Goal: Task Accomplishment & Management: Complete application form

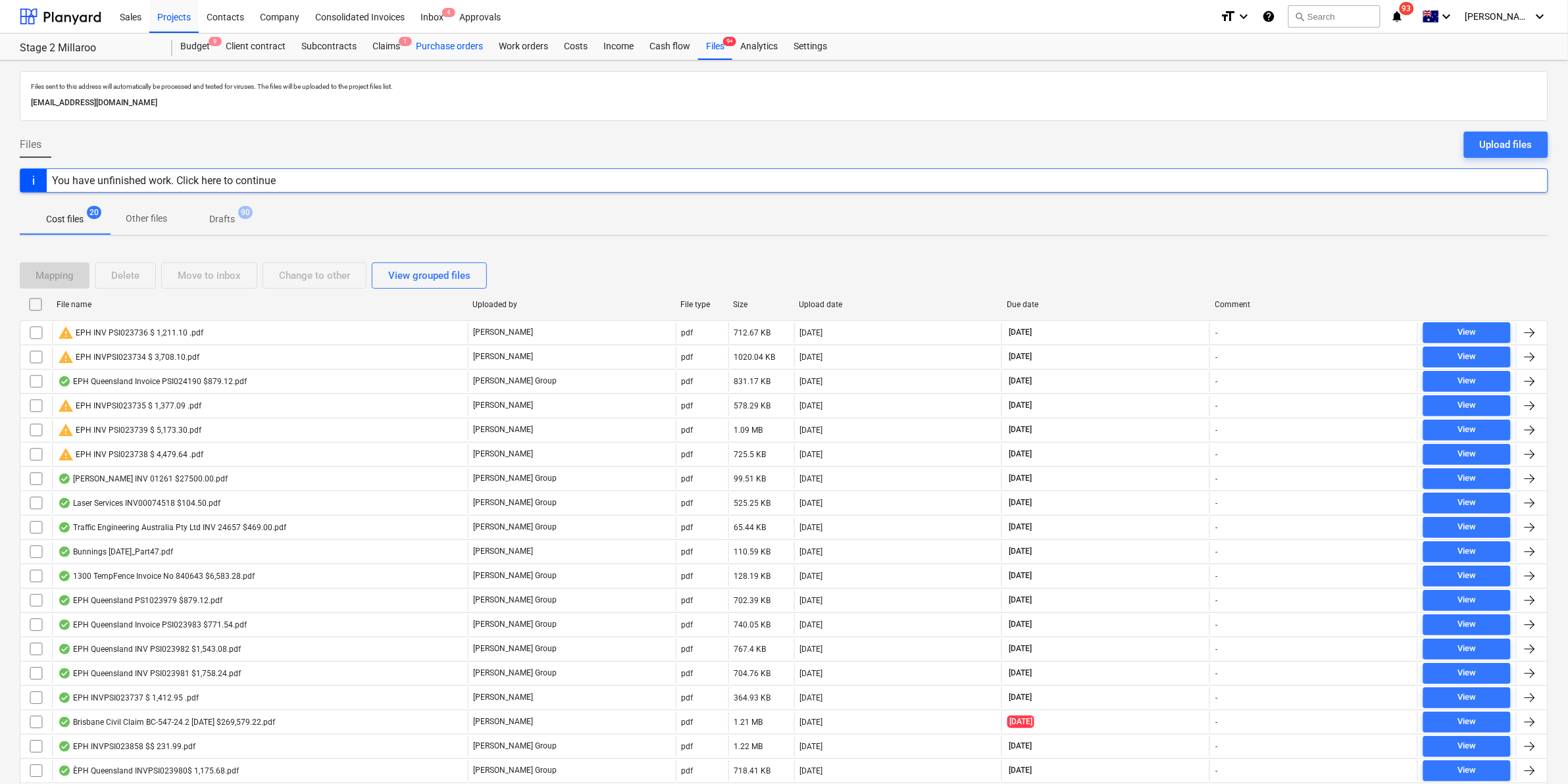
click at [452, 46] on div "Purchase orders" at bounding box center [449, 46] width 83 height 27
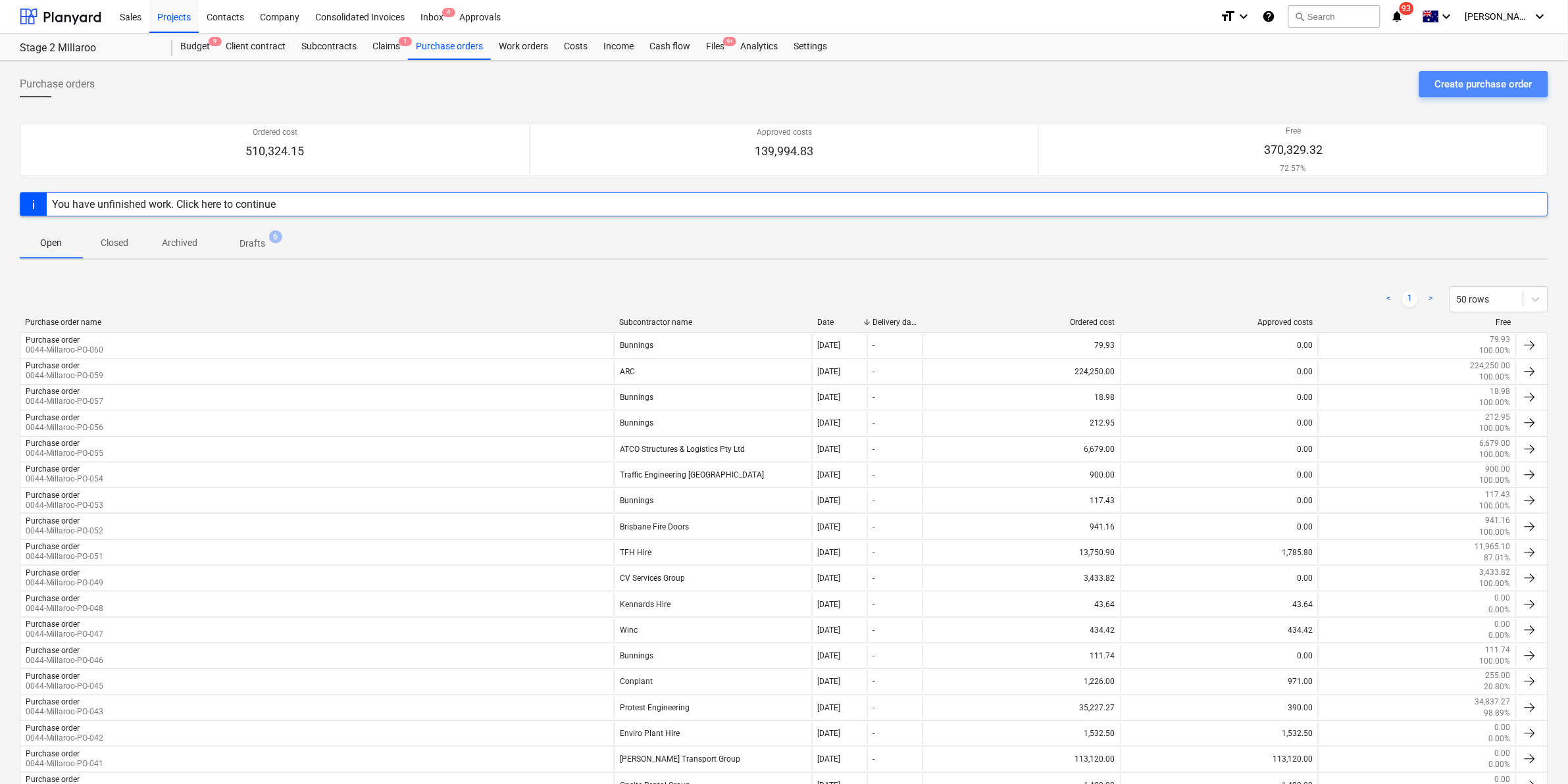
click at [1465, 74] on button "Create purchase order" at bounding box center [1483, 84] width 129 height 27
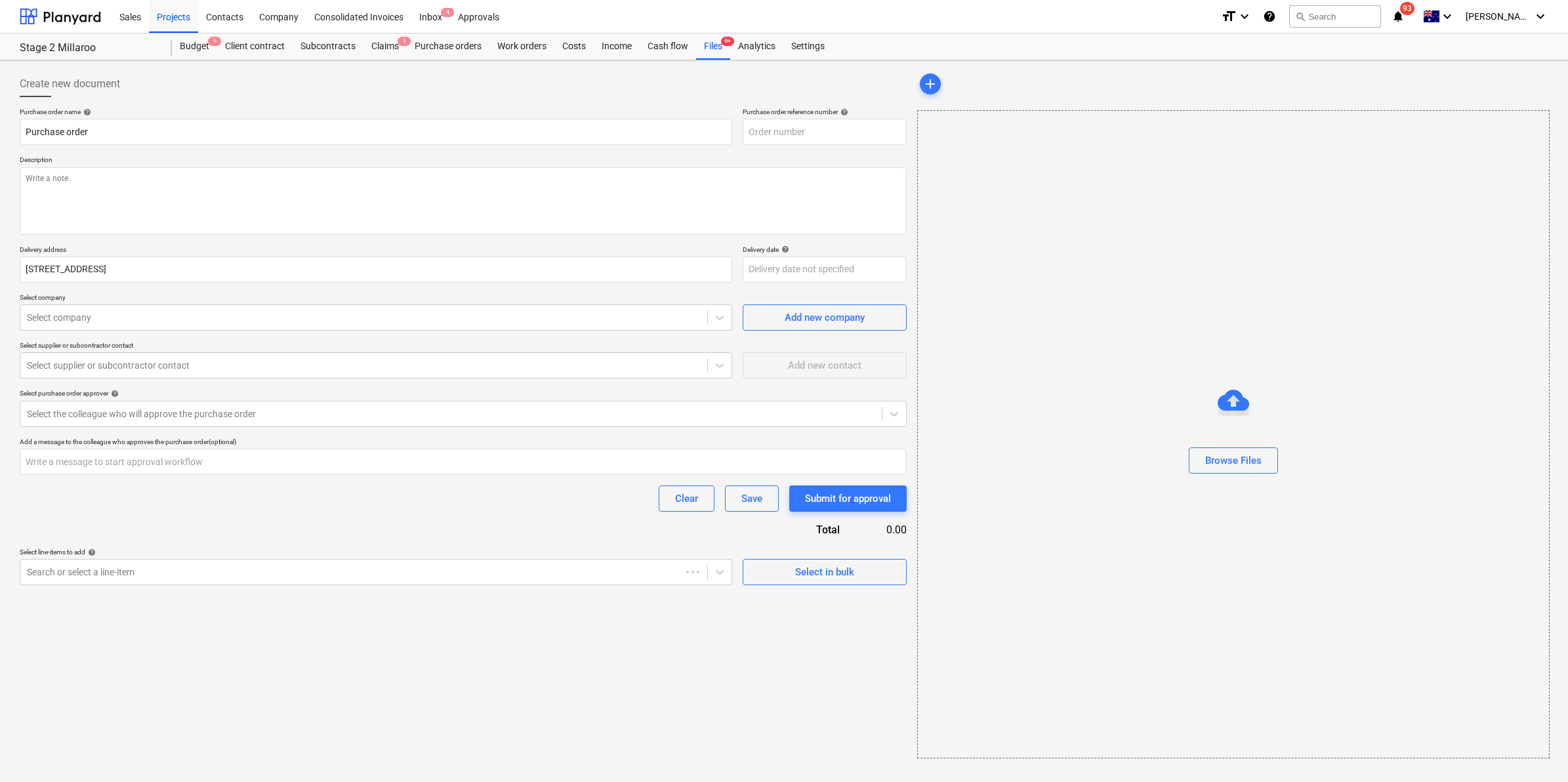
type textarea "x"
type input "0044-Millaroo-PO-061"
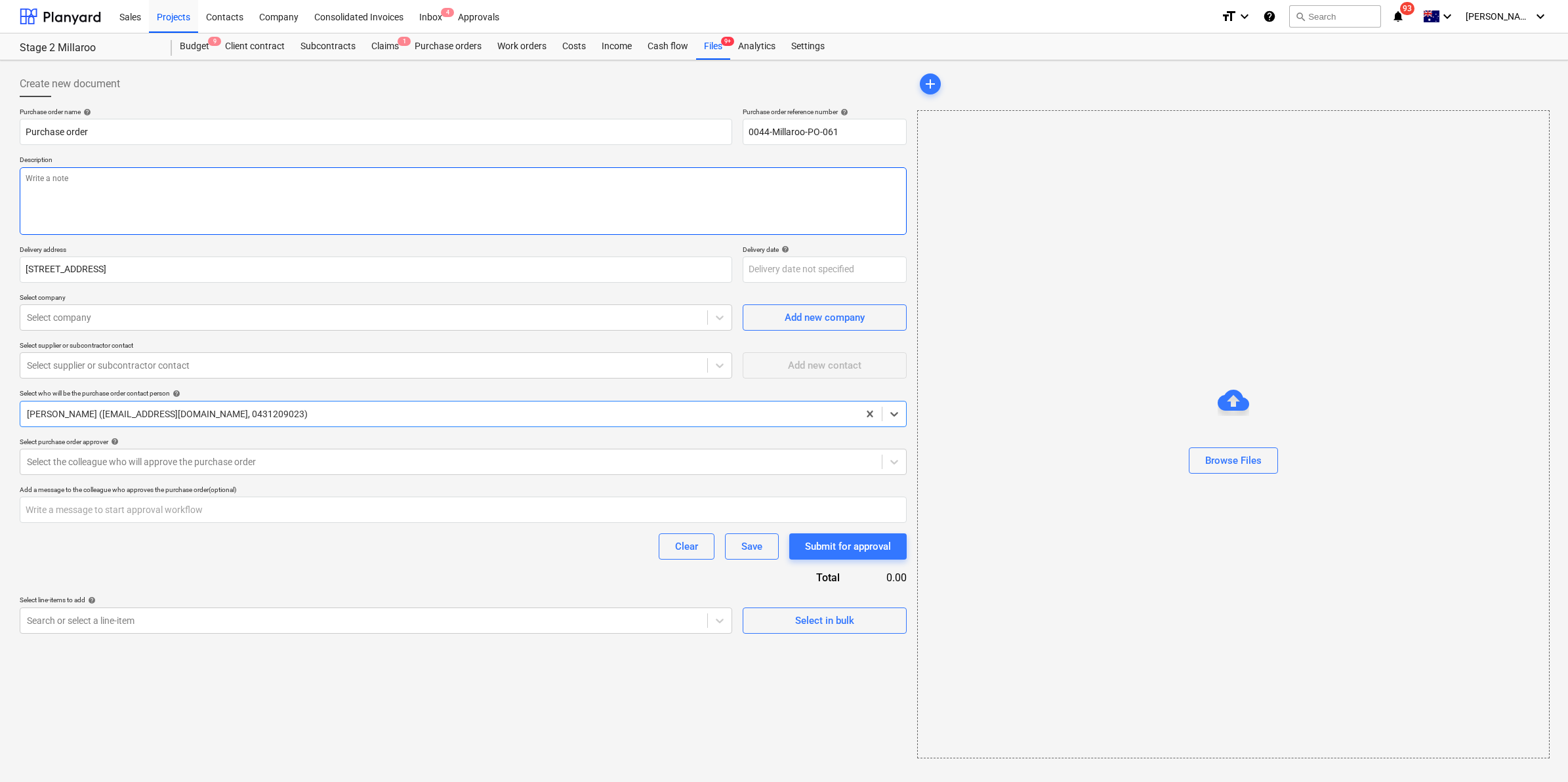
type textarea "x"
click at [123, 312] on div at bounding box center [364, 317] width 674 height 13
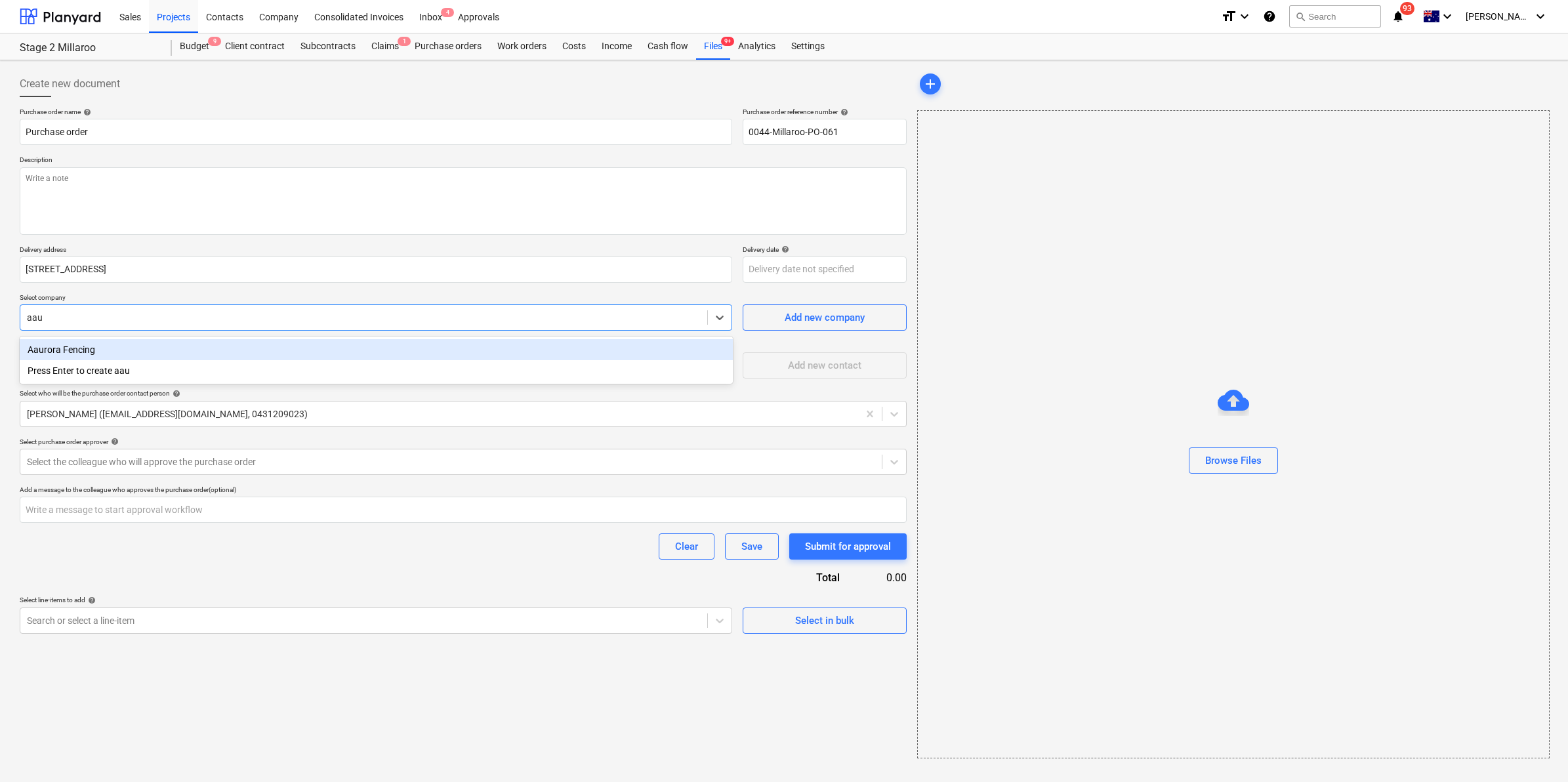
type input "aaur"
type textarea "x"
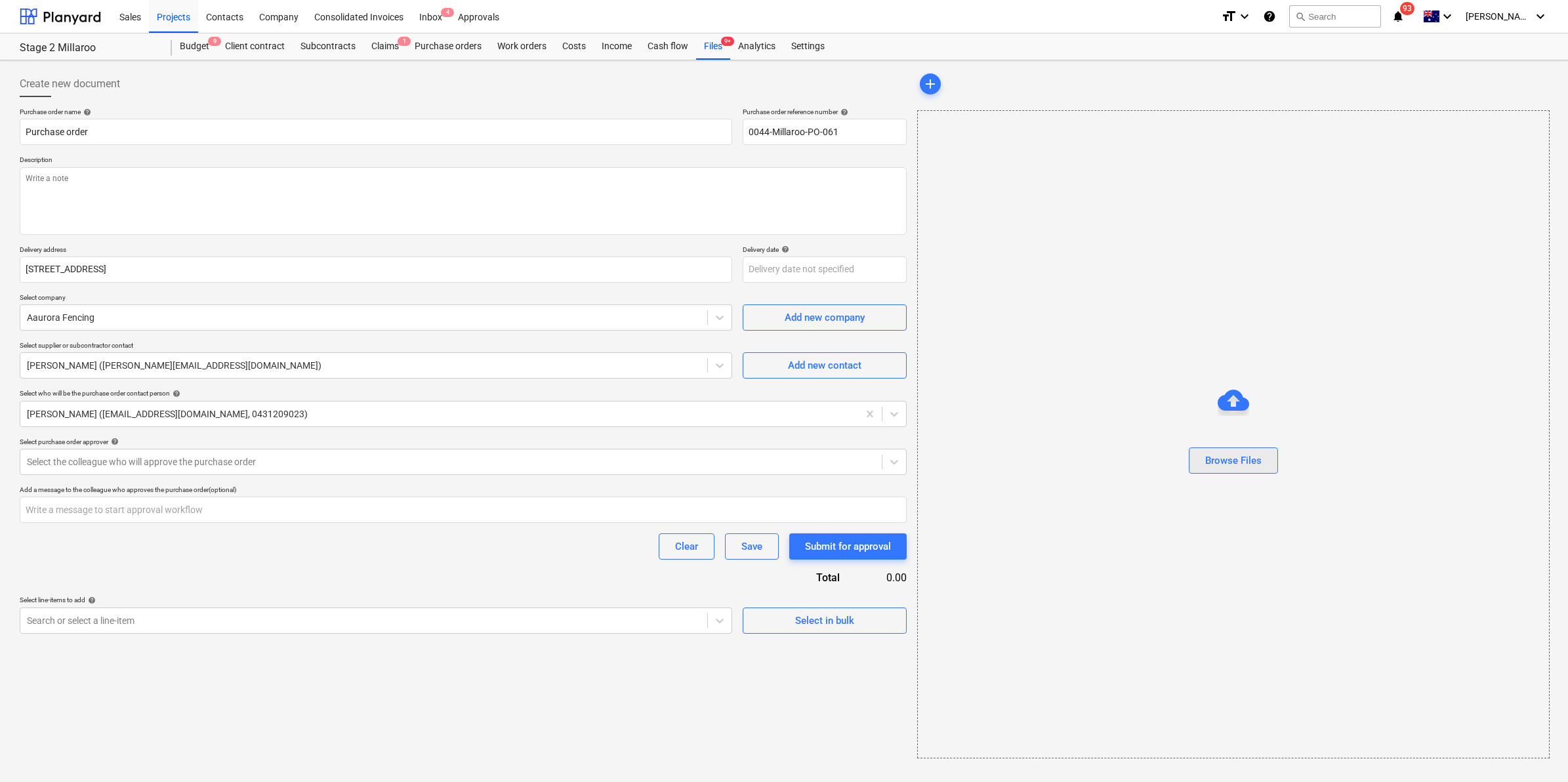
drag, startPoint x: 1257, startPoint y: 473, endPoint x: 1246, endPoint y: 458, distance: 18.6
click at [1251, 464] on div "Browse Files" at bounding box center [1234, 434] width 631 height 100
click at [1246, 457] on div "Browse Files" at bounding box center [1234, 461] width 56 height 17
click at [1222, 462] on div "Browse Files" at bounding box center [1234, 461] width 56 height 17
click at [235, 453] on div "Select the colleague who will approve the purchase order" at bounding box center [450, 462] width 859 height 19
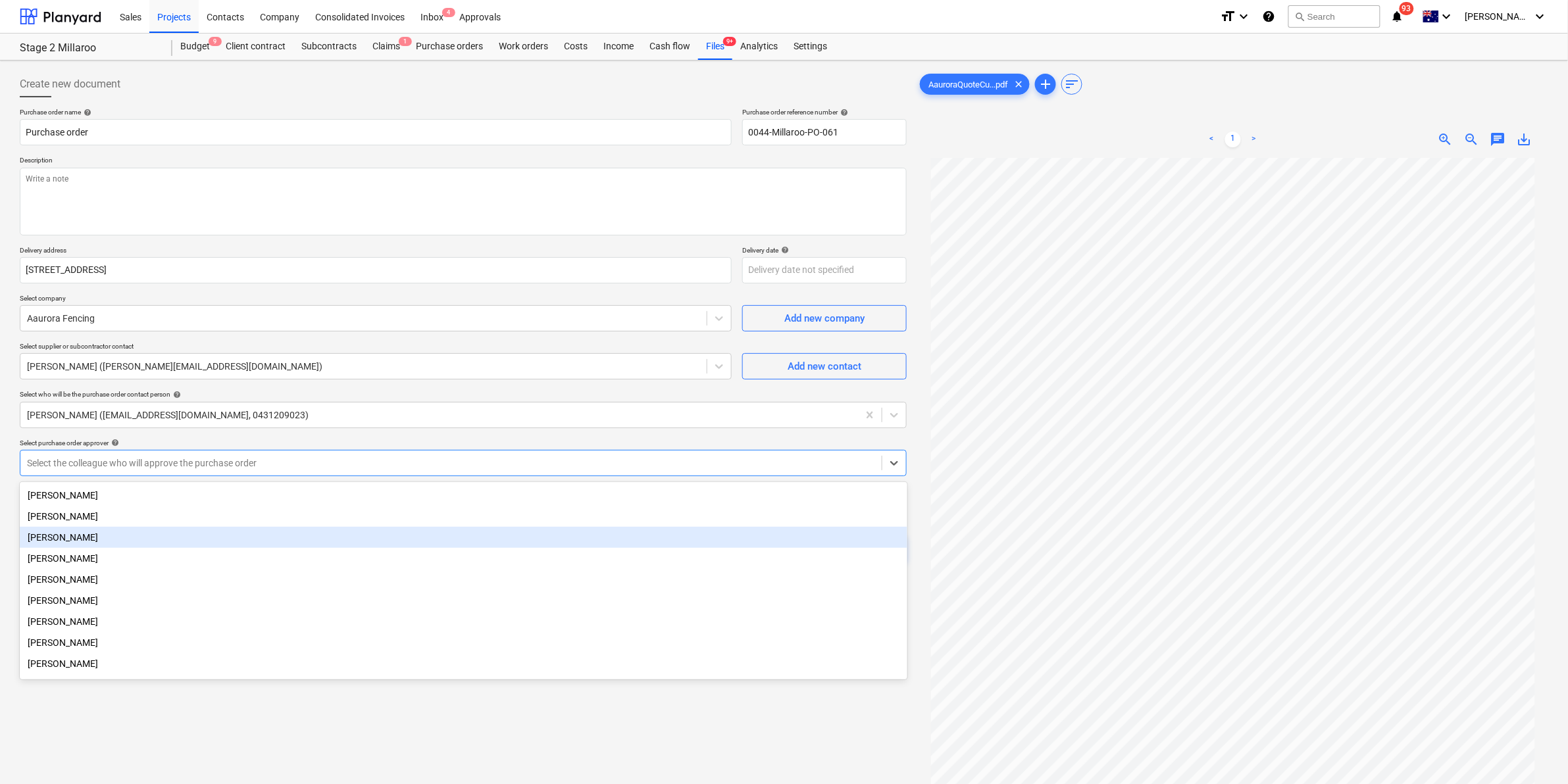
click at [96, 540] on div "Jason Escobar" at bounding box center [463, 537] width 887 height 21
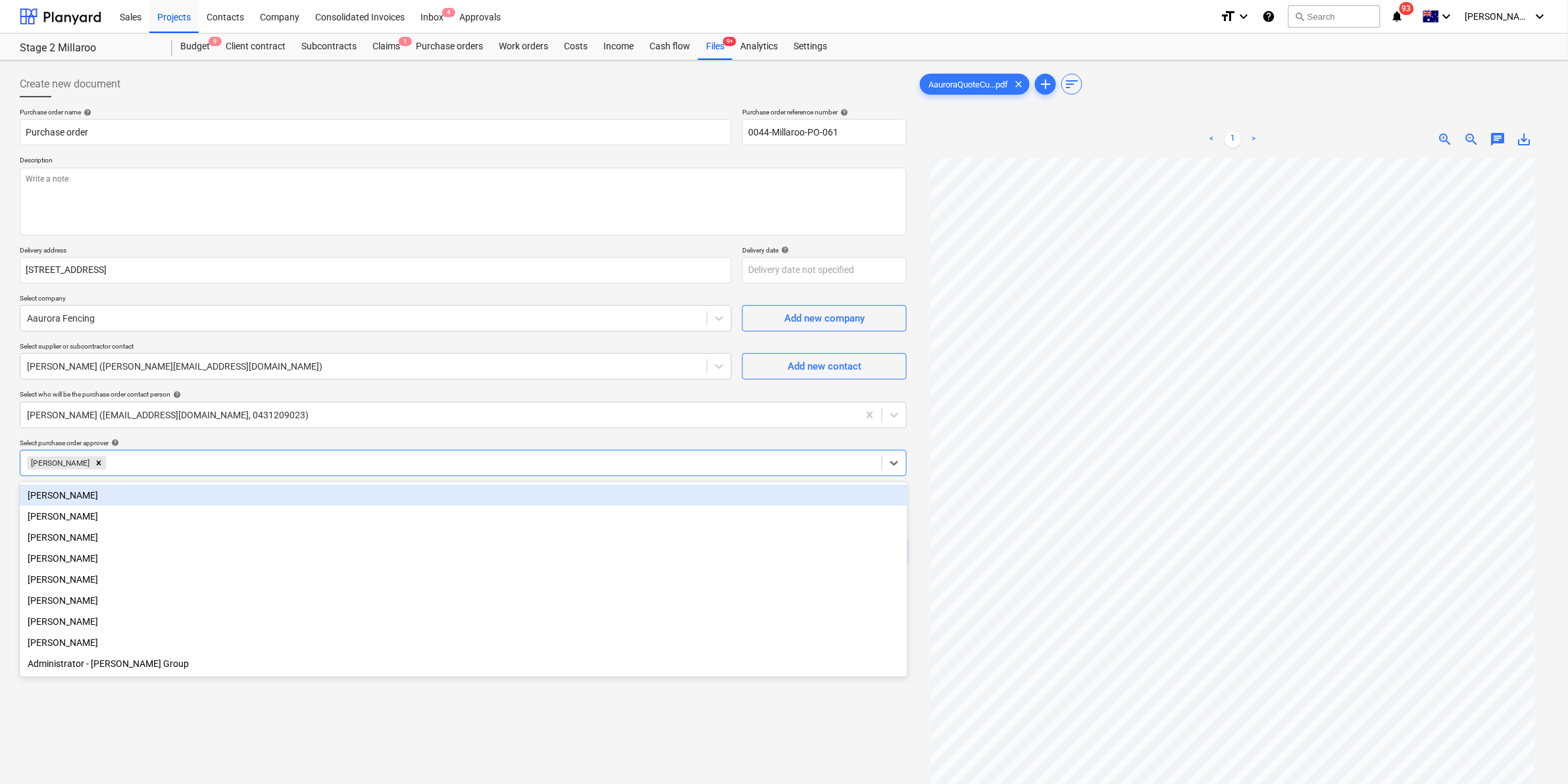
click at [370, 240] on div "Purchase order name help Purchase order Purchase order reference number help 00…" at bounding box center [463, 371] width 887 height 528
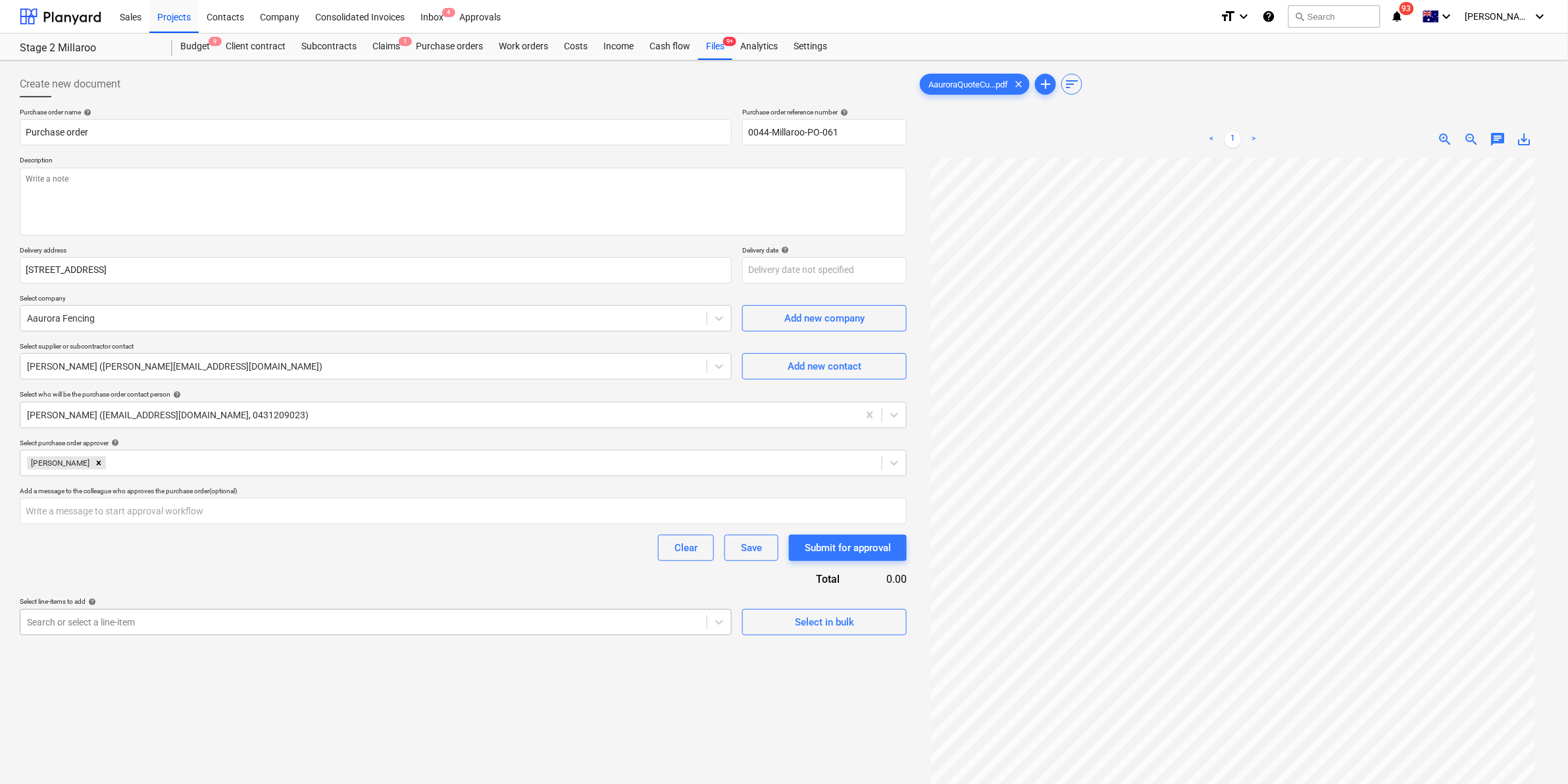
click at [188, 619] on body "Sales Projects Contacts Company Consolidated Invoices Inbox 4 Approvals format_…" at bounding box center [784, 392] width 1568 height 784
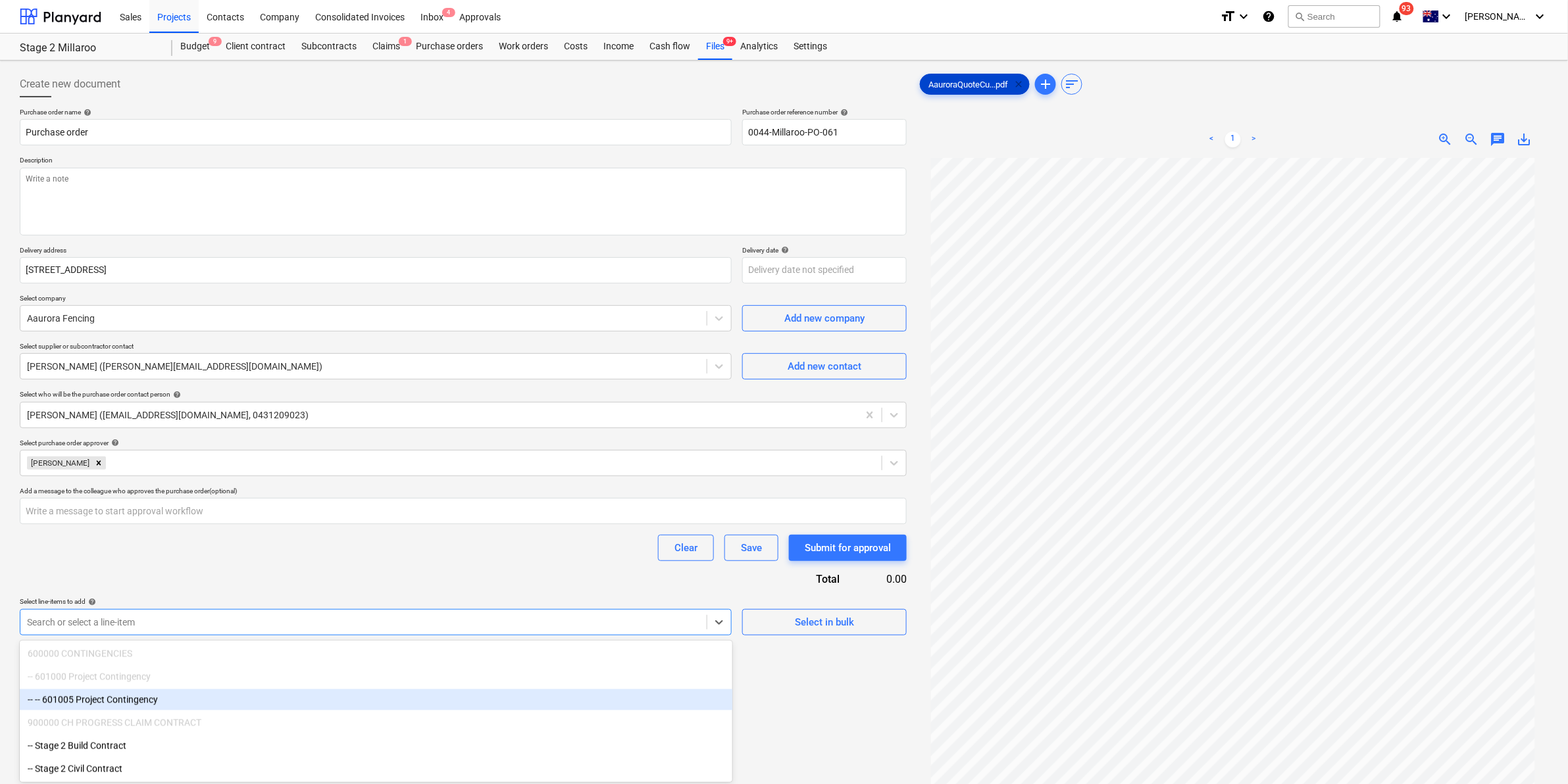
click at [1025, 83] on span "clear" at bounding box center [1018, 84] width 15 height 15
type textarea "x"
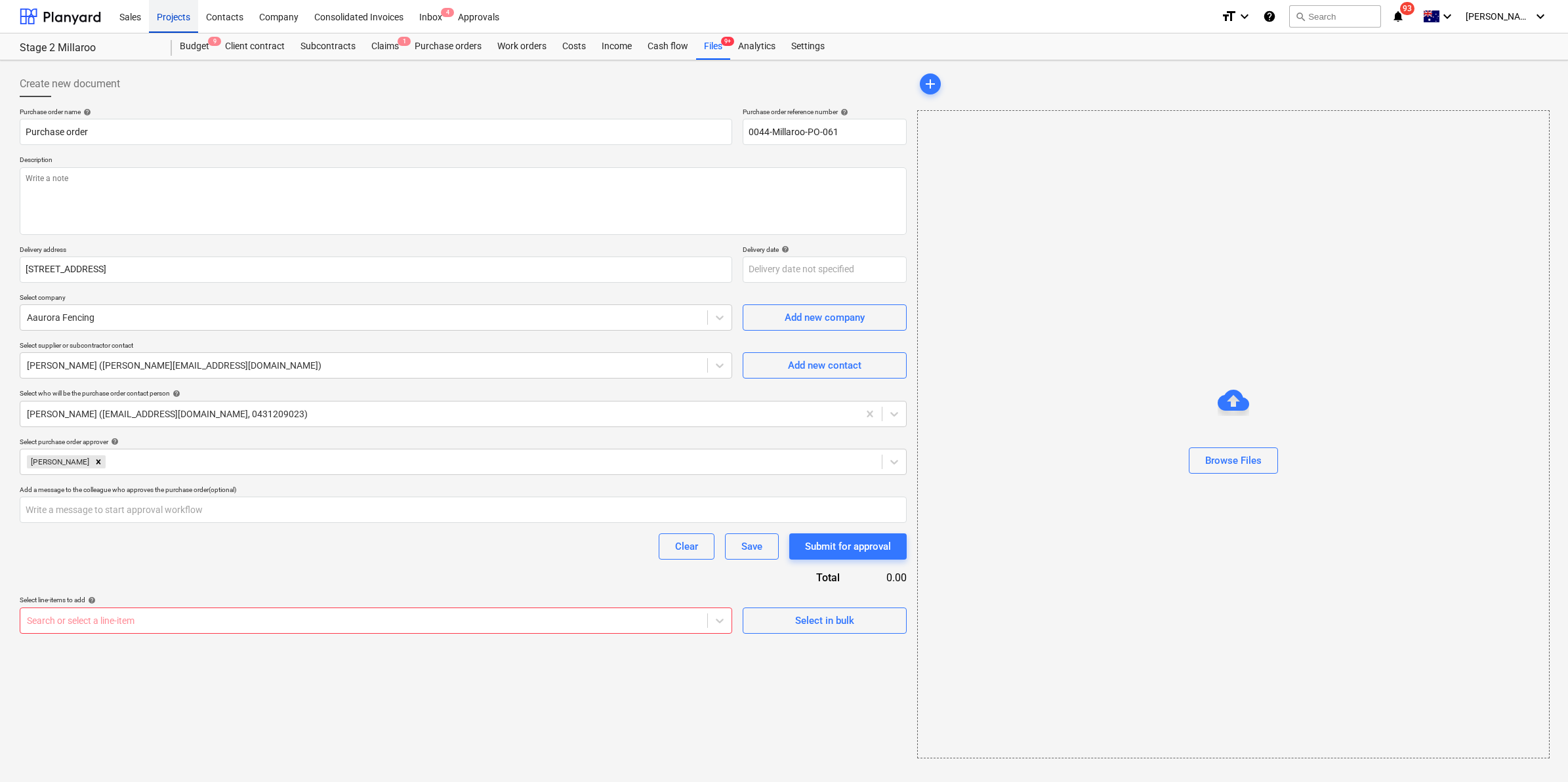
click at [165, 16] on div "Projects" at bounding box center [174, 15] width 49 height 33
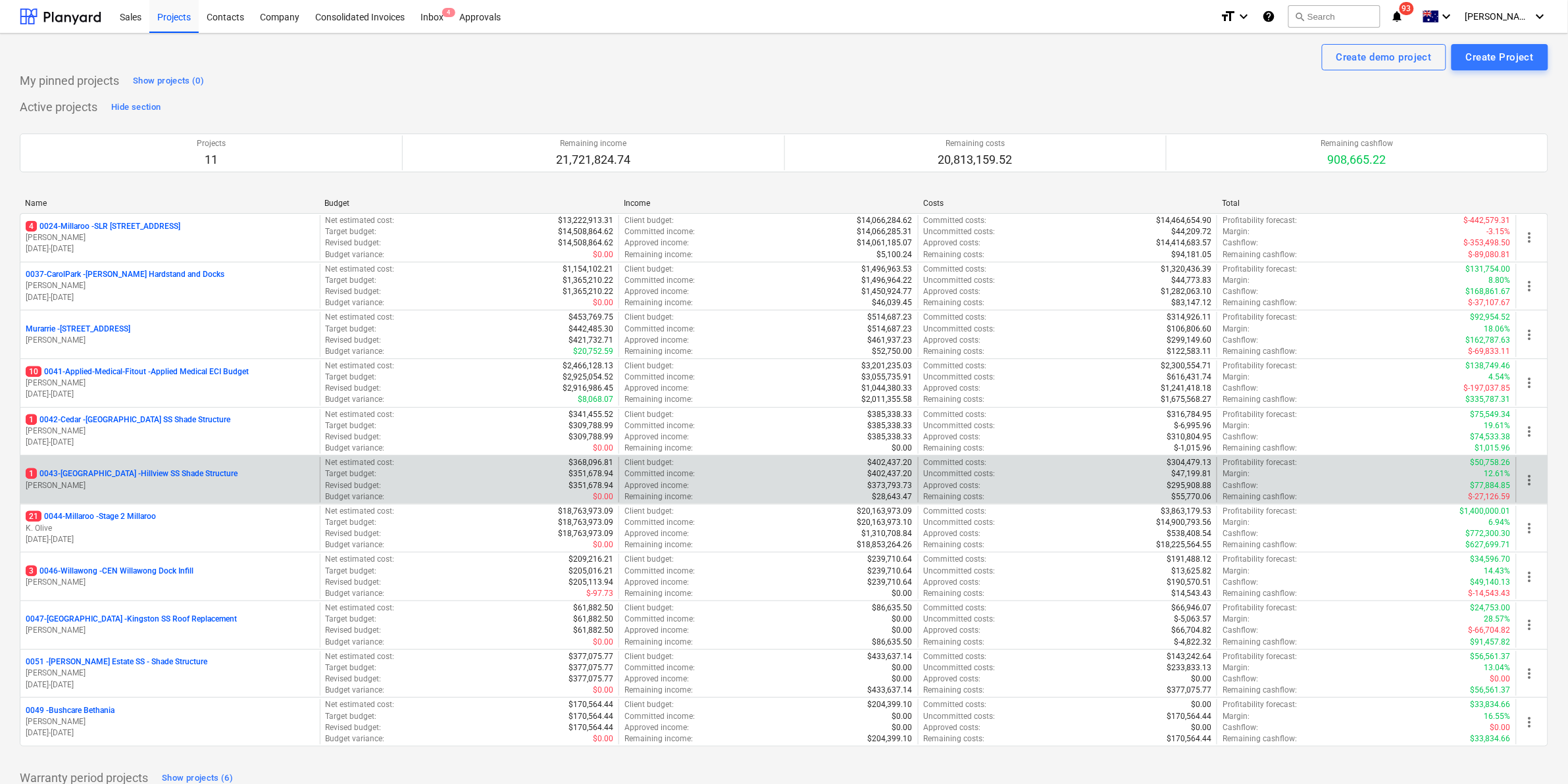
click at [139, 470] on p "1 0043-Hillview - Hillview SS Shade Structure" at bounding box center [132, 474] width 212 height 11
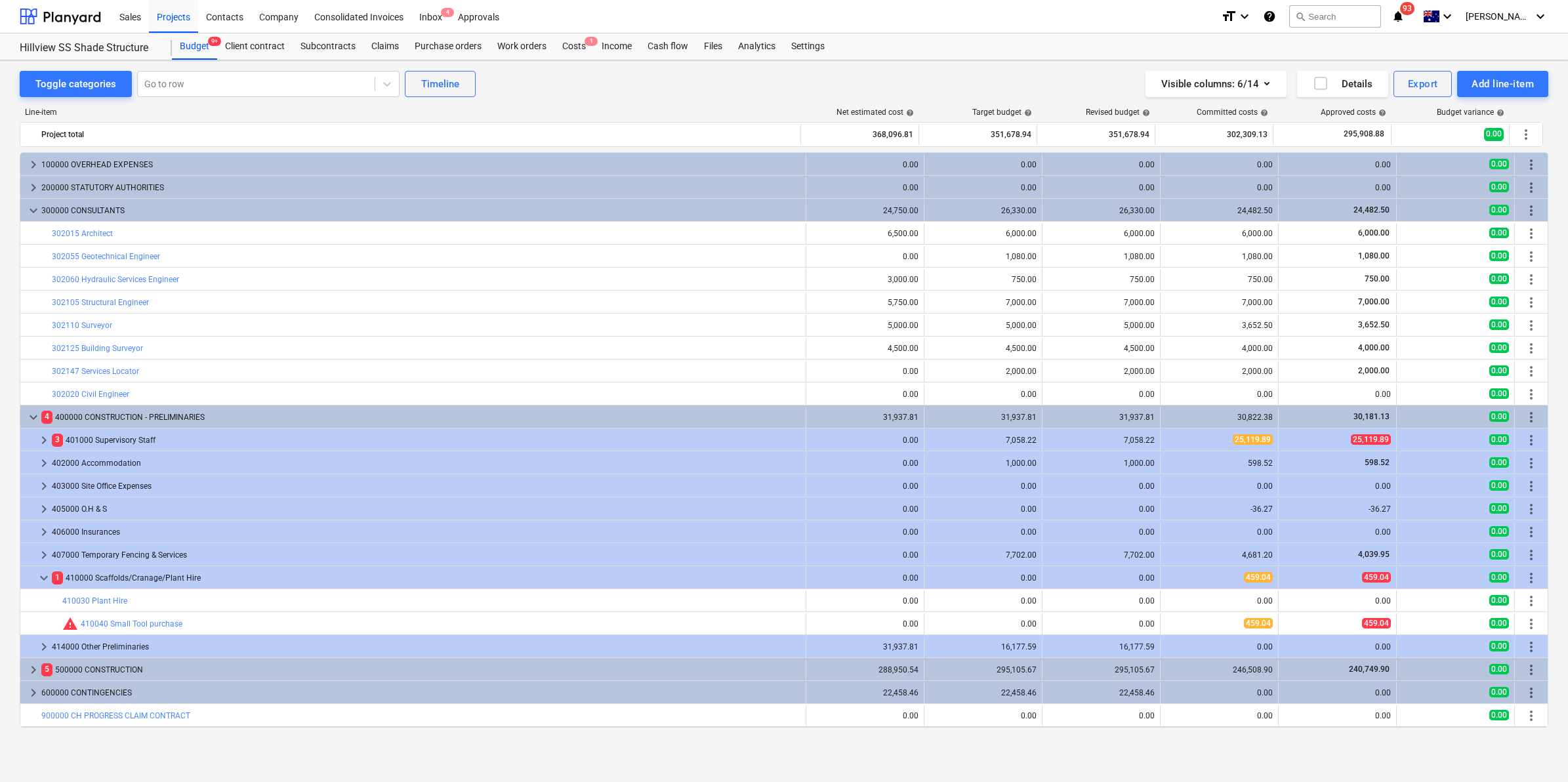
scroll to position [21, 0]
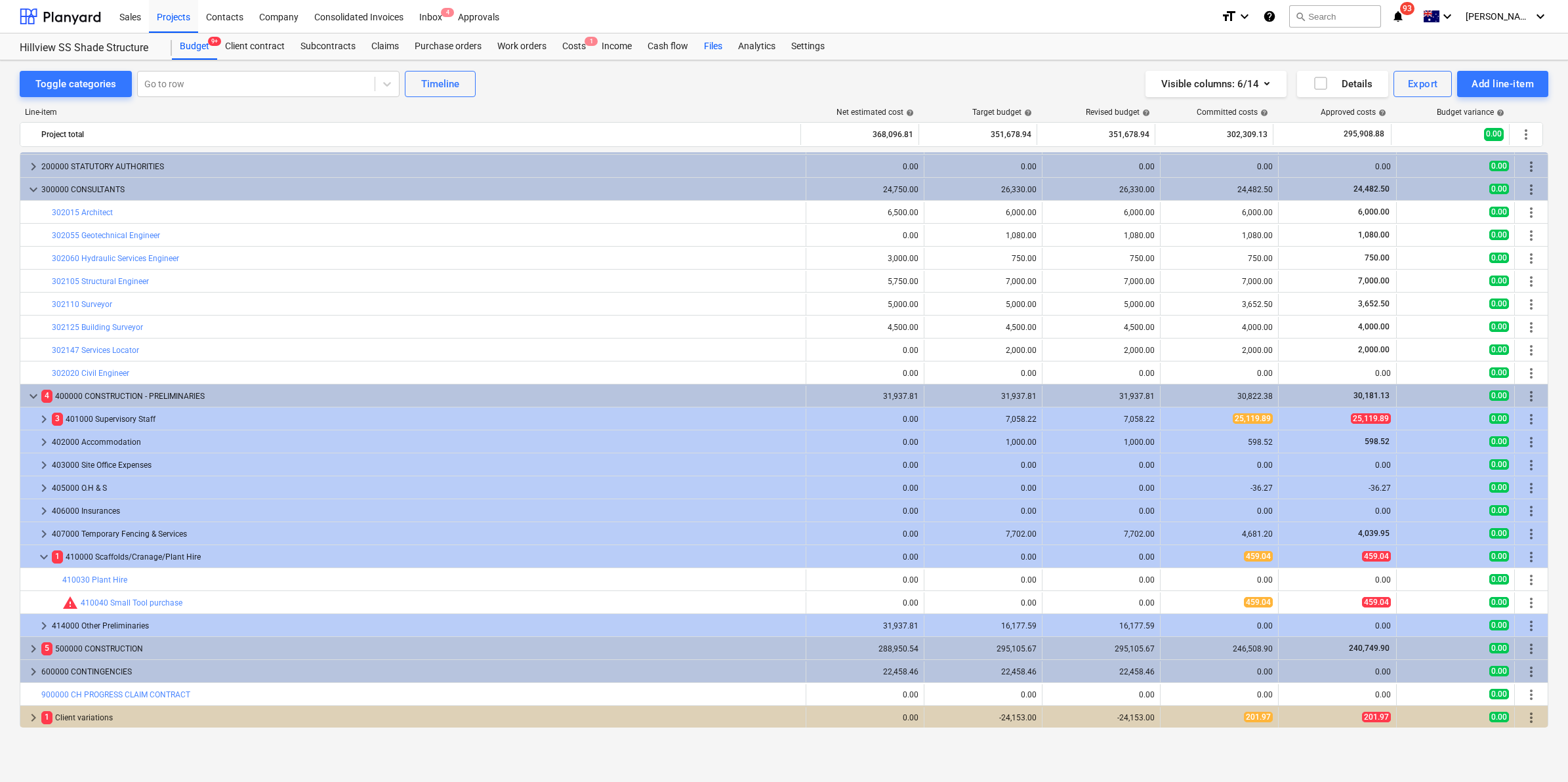
click at [704, 44] on div "Files" at bounding box center [713, 46] width 34 height 26
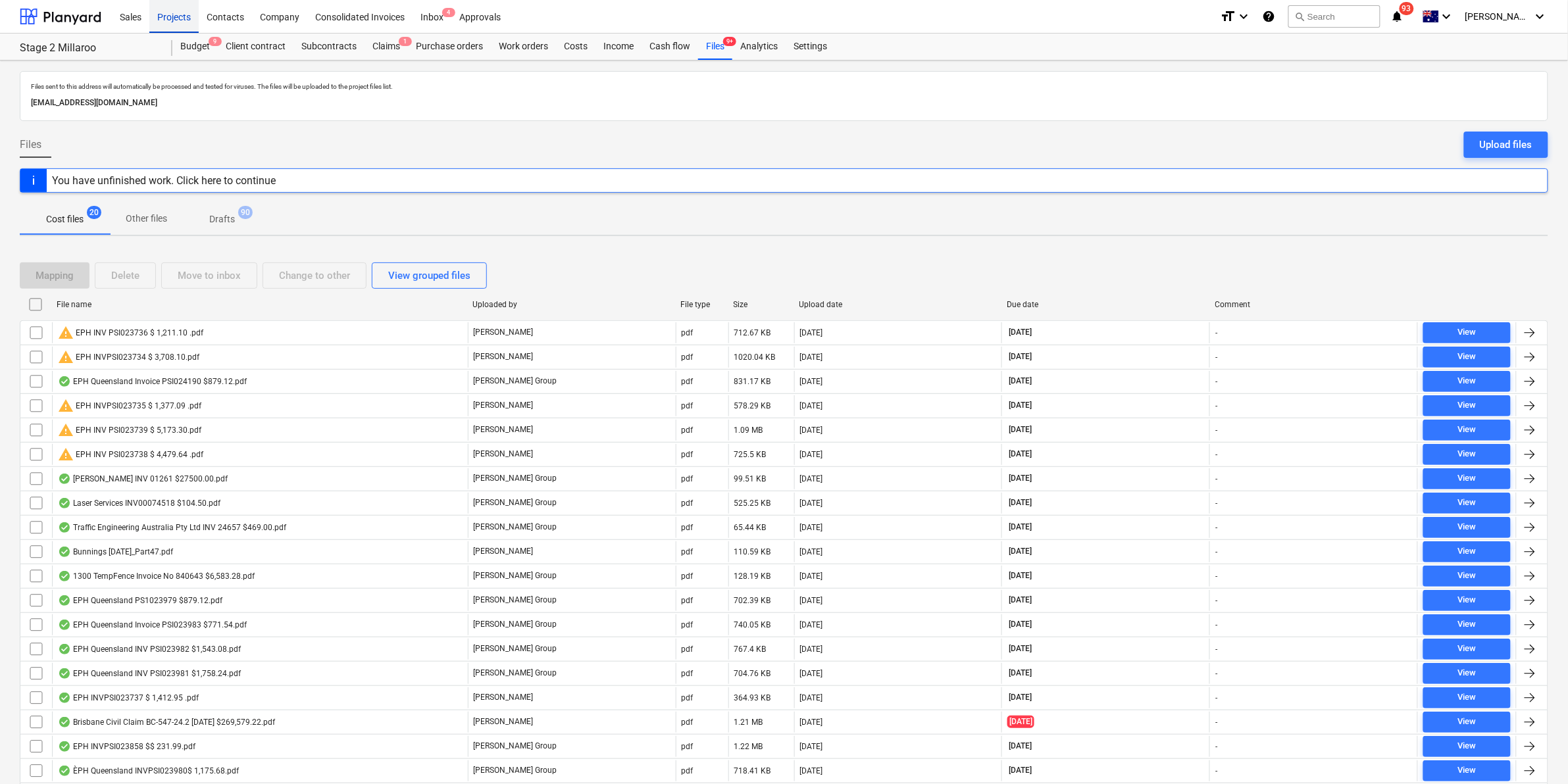
click at [176, 18] on div "Projects" at bounding box center [175, 15] width 50 height 33
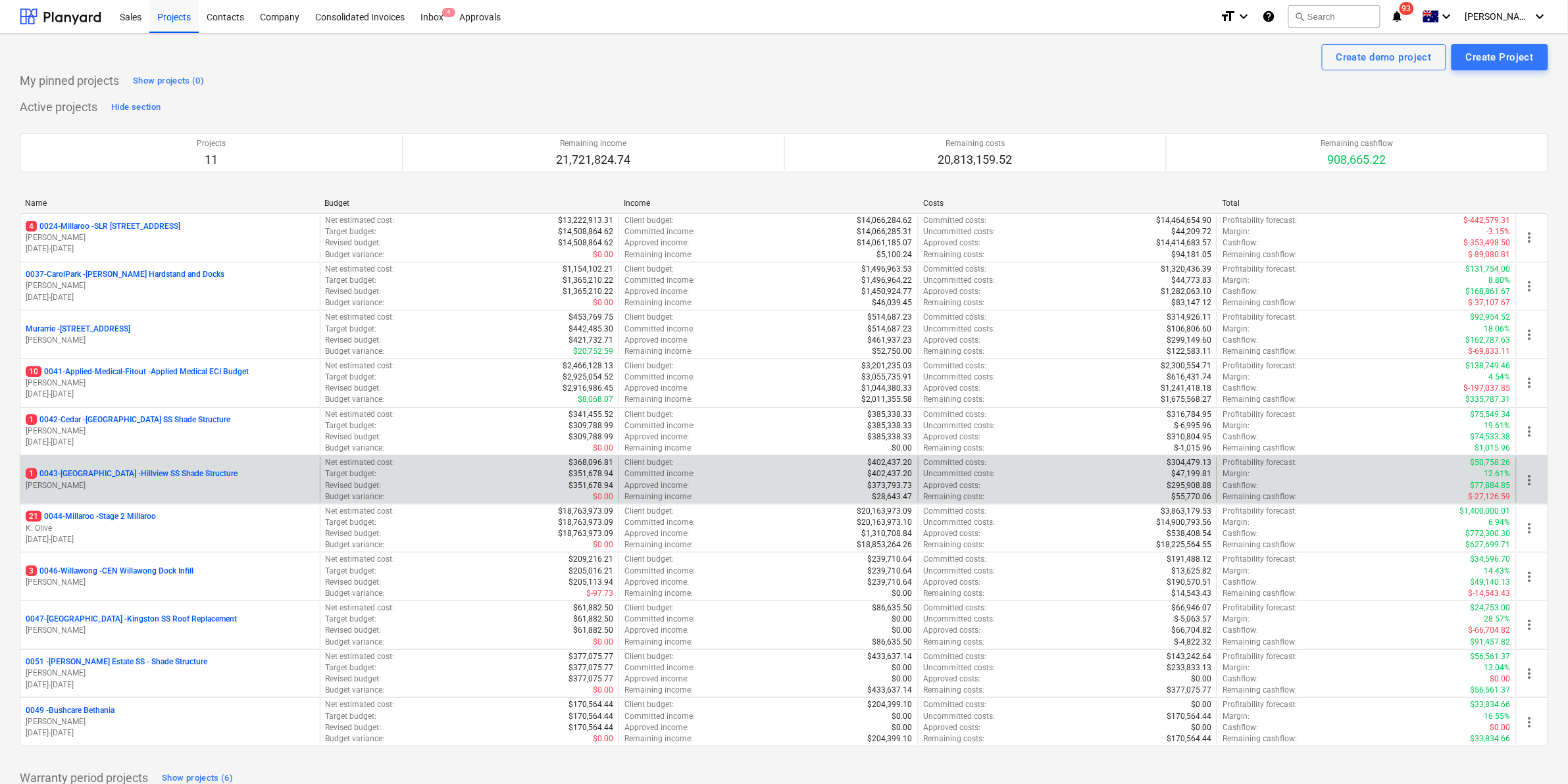
click at [133, 468] on div "1 0043-Hillview - Hillview SS Shade Structure B. Campbell" at bounding box center [170, 479] width 299 height 45
click at [128, 475] on p "1 0043-Hillview - Hillview SS Shade Structure" at bounding box center [132, 474] width 212 height 11
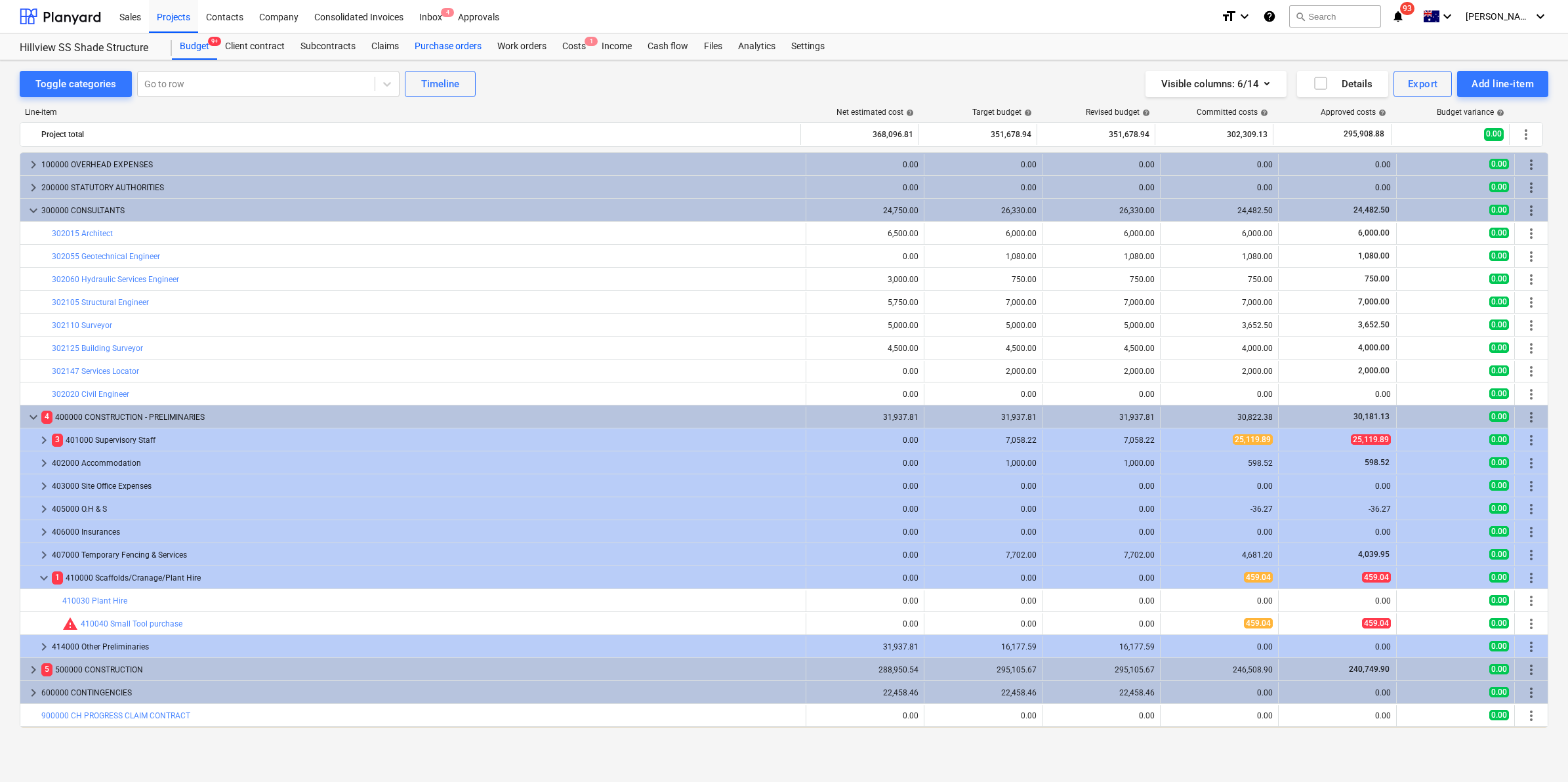
scroll to position [21, 0]
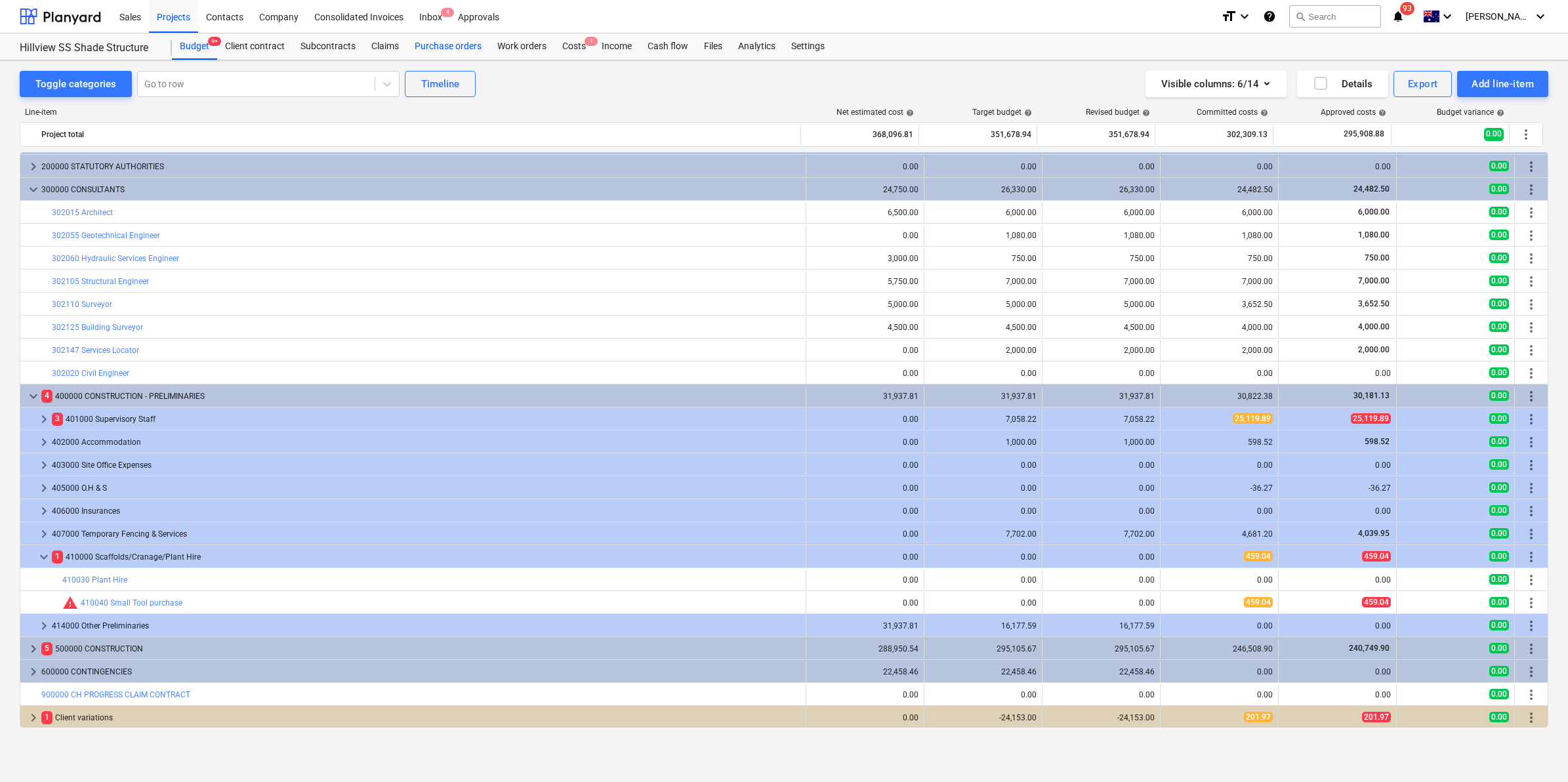
click at [428, 43] on div "Purchase orders" at bounding box center [448, 46] width 83 height 26
